Goal: Task Accomplishment & Management: Use online tool/utility

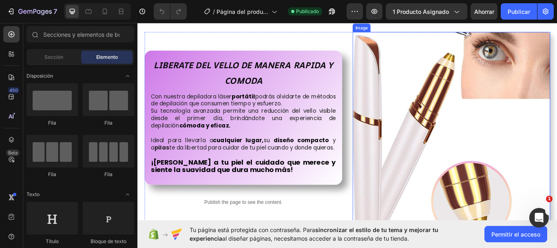
scroll to position [367, 0]
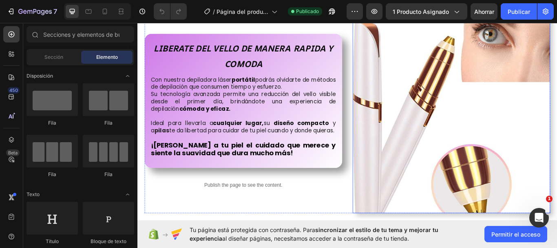
click at [488, 119] on img at bounding box center [504, 129] width 231 height 231
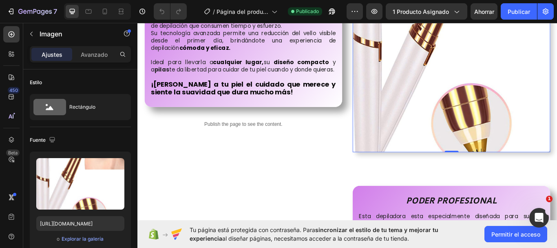
scroll to position [449, 0]
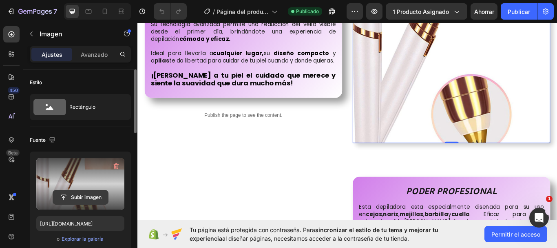
click at [80, 198] on input "file" at bounding box center [80, 197] width 55 height 14
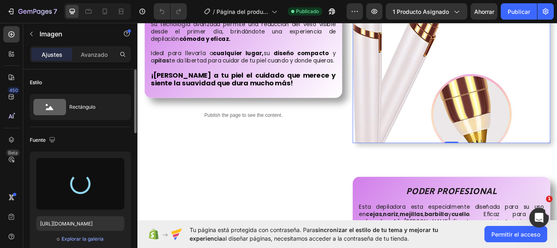
type input "[URL][DOMAIN_NAME]"
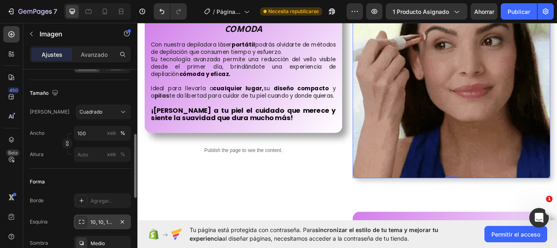
scroll to position [245, 0]
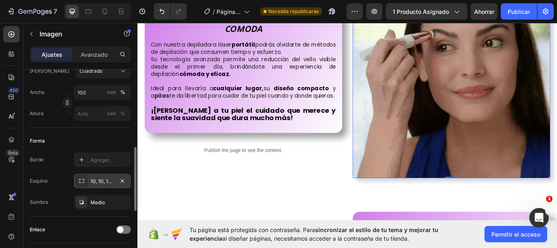
click at [101, 181] on font "10, 10, 10, 10" at bounding box center [105, 181] width 29 height 6
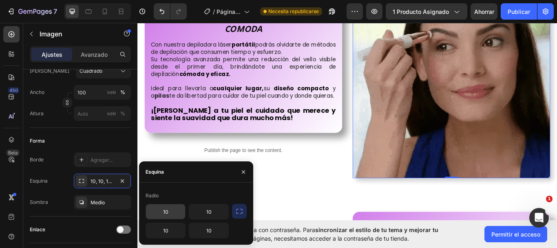
click at [169, 211] on input "10" at bounding box center [165, 211] width 39 height 15
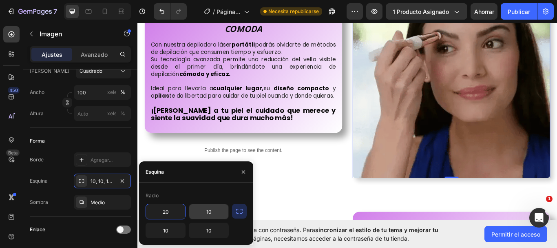
type input "20"
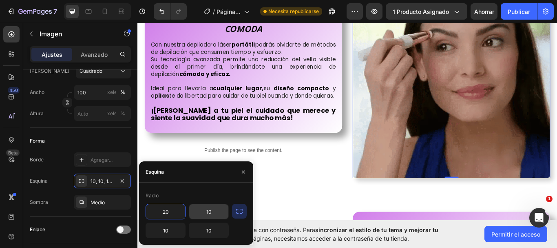
click at [211, 209] on input "10" at bounding box center [208, 211] width 39 height 15
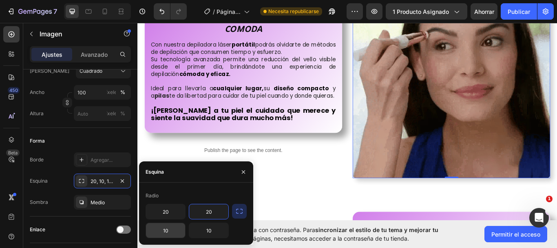
type input "20"
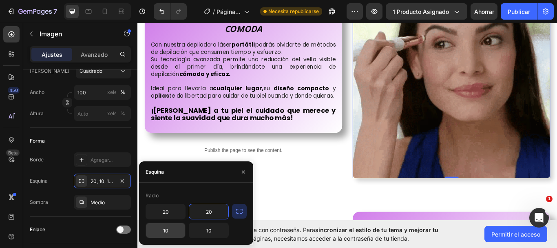
click at [169, 229] on input "10" at bounding box center [165, 230] width 39 height 15
type input "20"
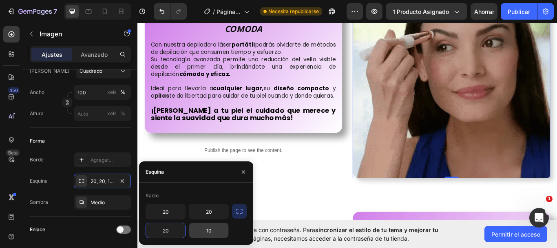
click at [206, 229] on input "10" at bounding box center [208, 230] width 39 height 15
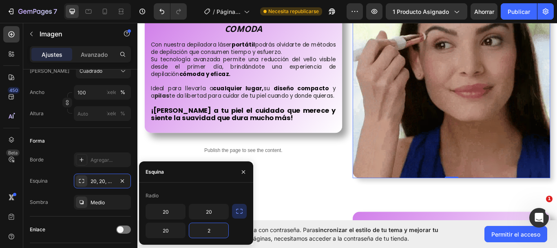
type input "20"
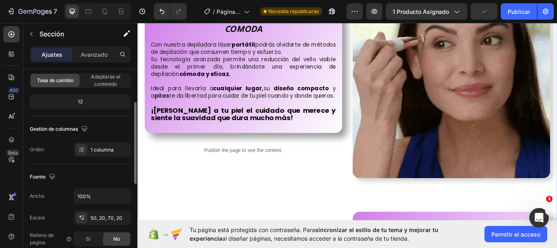
scroll to position [122, 0]
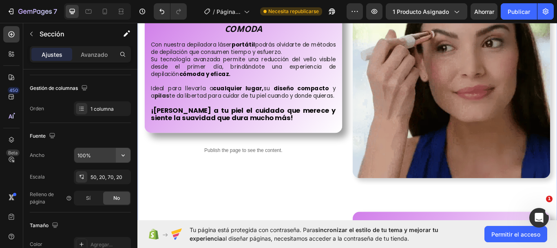
click at [122, 158] on icon "button" at bounding box center [123, 155] width 8 height 8
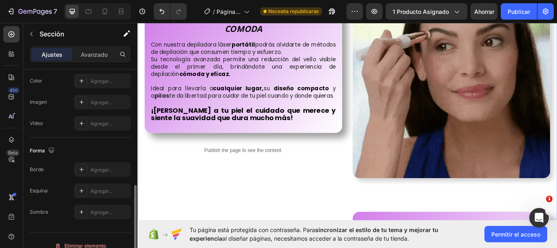
scroll to position [296, 0]
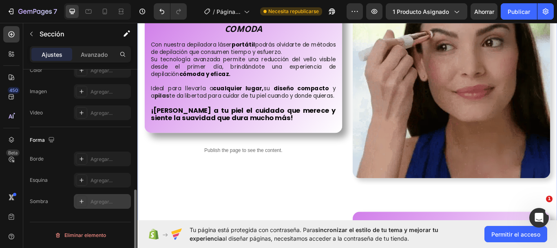
click at [109, 201] on font "Agregar..." at bounding box center [102, 201] width 22 height 6
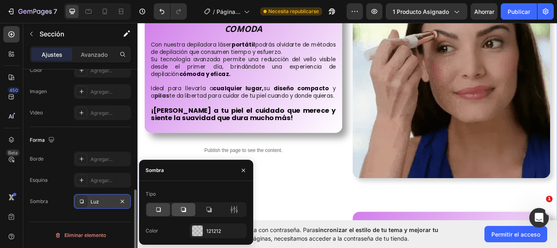
click at [184, 208] on icon at bounding box center [184, 209] width 8 height 8
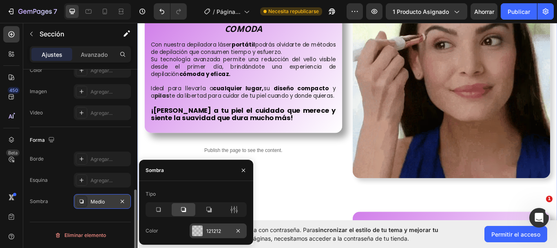
click at [196, 233] on div at bounding box center [197, 230] width 11 height 11
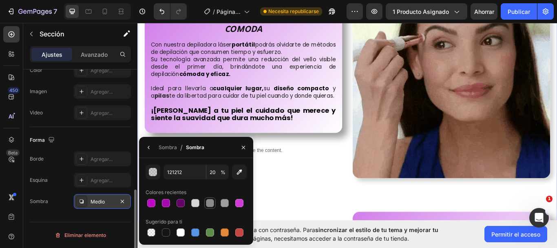
click at [211, 206] on div at bounding box center [210, 203] width 8 height 8
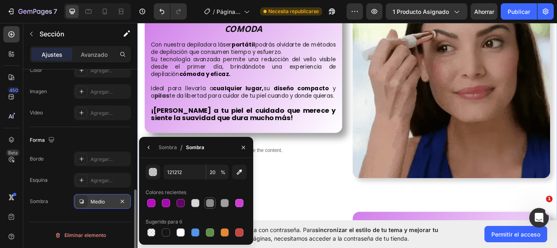
type input "8B8B8B"
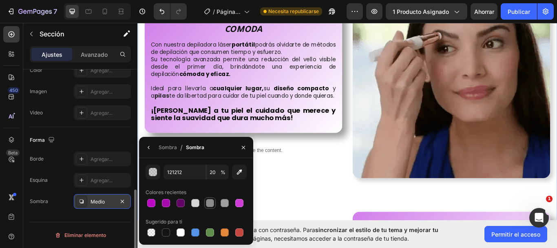
type input "100"
click at [223, 202] on div at bounding box center [225, 203] width 8 height 8
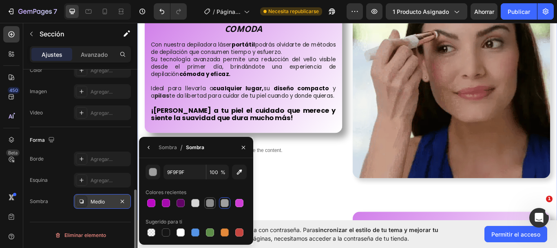
click at [212, 203] on div at bounding box center [210, 203] width 8 height 8
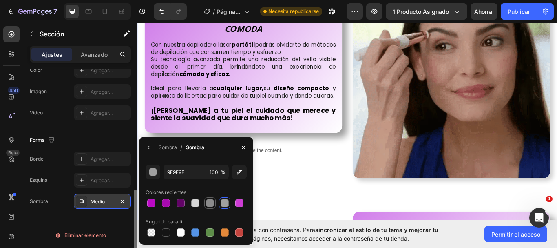
type input "8B8B8B"
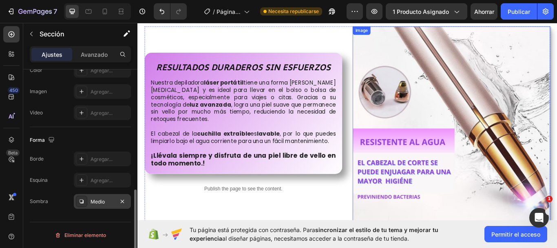
scroll to position [816, 0]
